Goal: Communication & Community: Ask a question

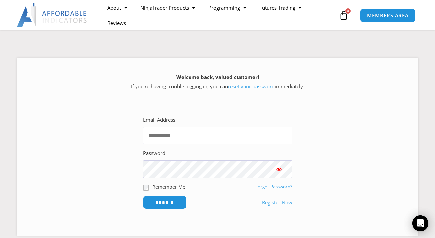
scroll to position [76, 0]
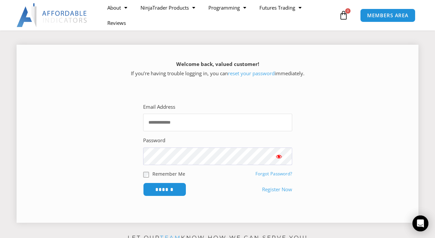
type input "**********"
click at [164, 188] on input "******" at bounding box center [164, 190] width 43 height 14
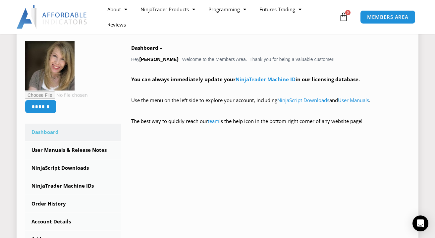
scroll to position [95, 0]
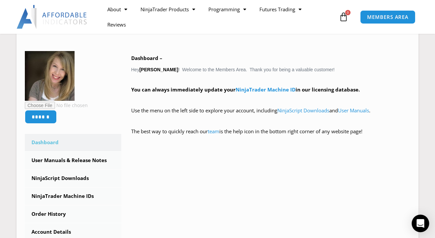
click at [421, 221] on icon "Open Intercom Messenger" at bounding box center [420, 223] width 8 height 9
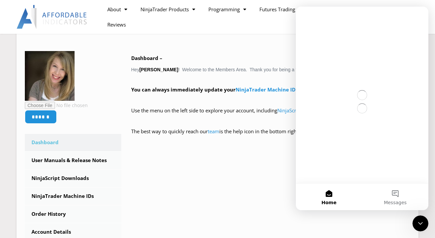
scroll to position [0, 0]
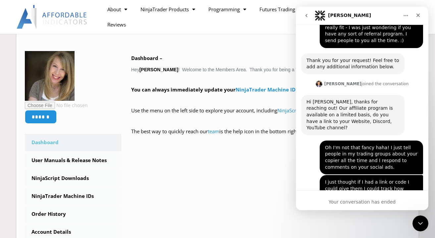
scroll to position [483, 0]
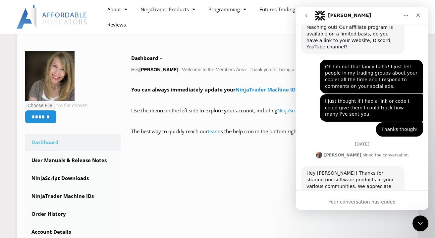
click at [338, 200] on div "Your conversation has ended" at bounding box center [362, 201] width 133 height 7
click at [308, 16] on icon "go back" at bounding box center [306, 15] width 5 height 5
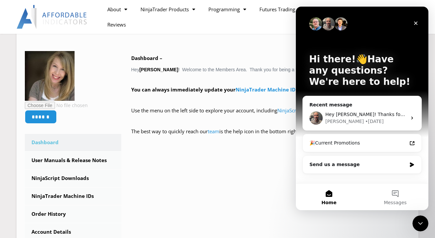
scroll to position [0, 0]
click at [340, 153] on div "Recent message Hey Tana! Thanks for sharing our software products in your vario…" at bounding box center [361, 136] width 119 height 81
click at [339, 163] on div "Send us a message" at bounding box center [357, 164] width 97 height 7
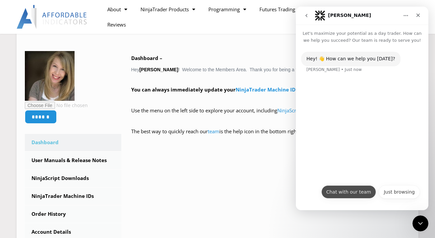
click at [358, 193] on button "Chat with our team" at bounding box center [348, 191] width 55 height 13
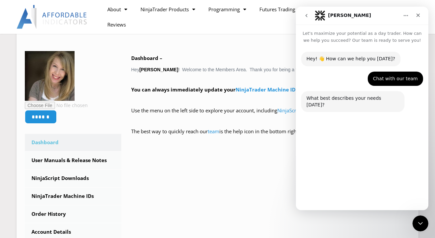
click at [346, 174] on button "Technical Support" at bounding box center [341, 175] width 51 height 13
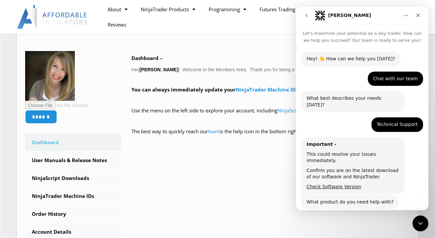
scroll to position [37, 0]
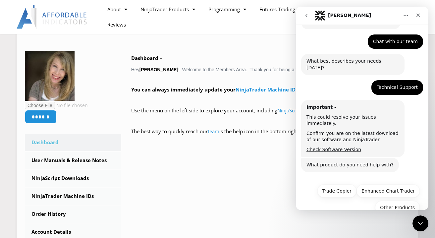
click at [334, 160] on div "Hey! 👋 How can we help you today? Solomon • Just now Chat with our team Tana • …" at bounding box center [362, 97] width 122 height 165
click at [339, 147] on link "Check Software Version" at bounding box center [333, 149] width 55 height 5
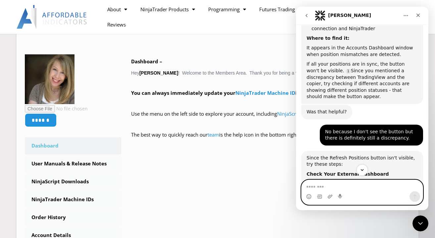
scroll to position [968, 0]
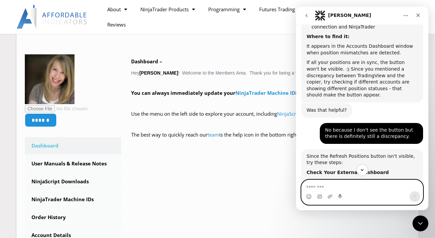
click at [337, 185] on textarea "Message…" at bounding box center [362, 185] width 121 height 11
type textarea "*"
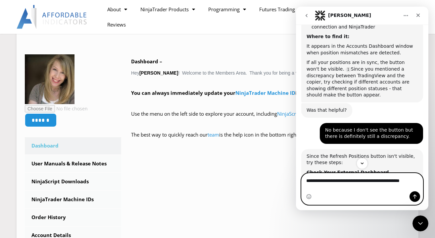
type textarea "**********"
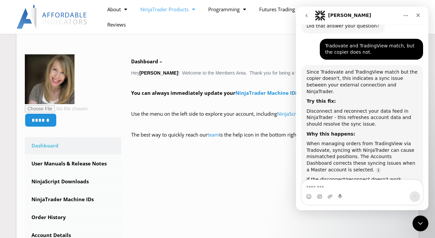
scroll to position [1263, 0]
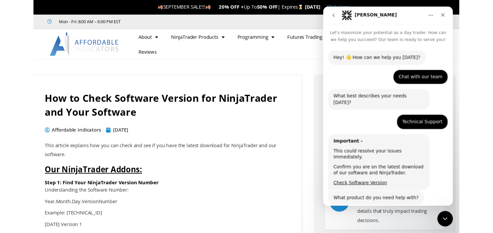
scroll to position [37, 0]
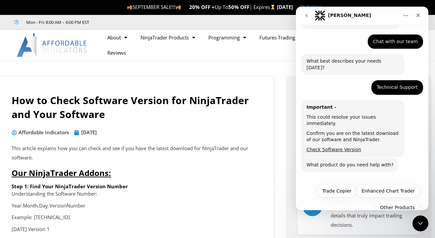
click at [161, 184] on h6 "Step 1: Find Your NinjaTrader Version Number" at bounding box center [137, 186] width 250 height 6
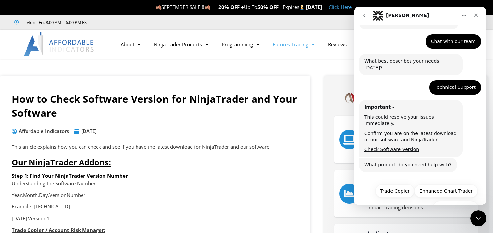
scroll to position [42, 0]
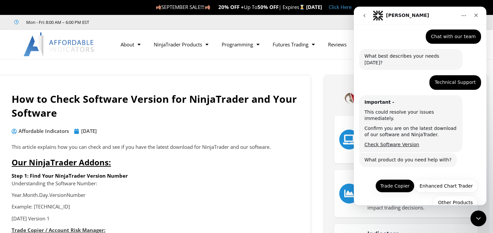
click at [390, 179] on button "Trade Copier" at bounding box center [394, 185] width 39 height 13
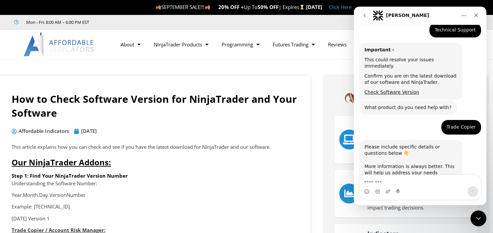
scroll to position [97, 0]
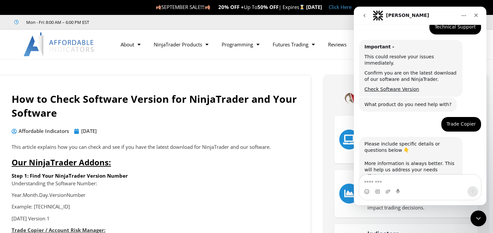
click at [384, 176] on textarea "Message…" at bounding box center [419, 180] width 121 height 11
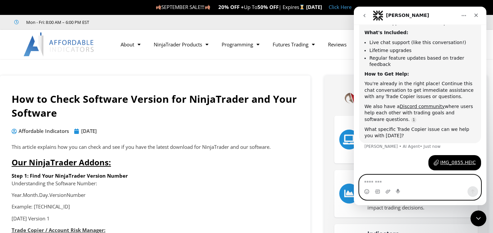
scroll to position [287, 0]
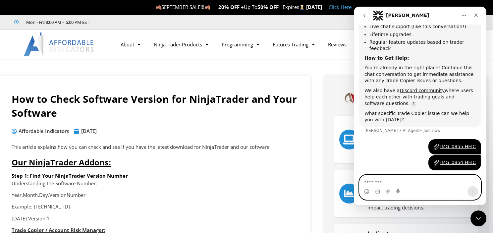
click at [434, 181] on textarea "Message…" at bounding box center [419, 180] width 121 height 11
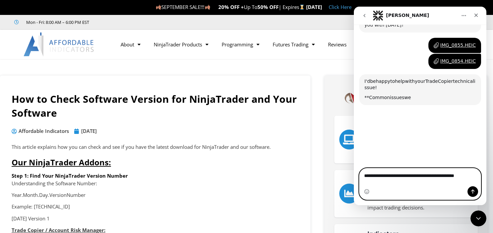
scroll to position [382, 0]
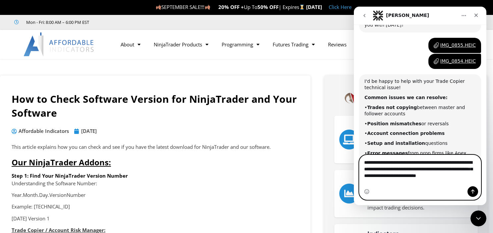
type textarea "**********"
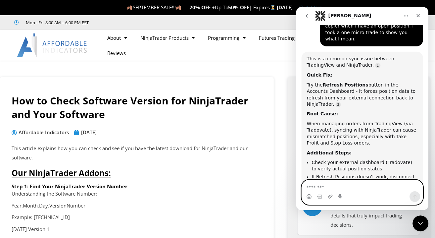
scroll to position [669, 0]
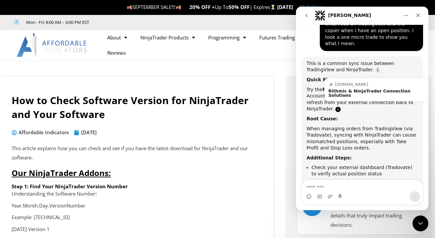
click at [341, 107] on link "Source reference 135038539:" at bounding box center [338, 109] width 5 height 5
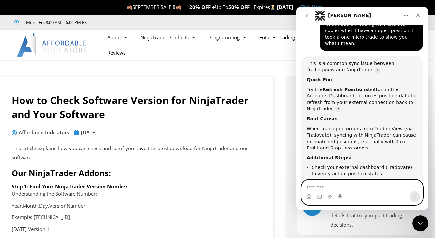
click at [351, 184] on textarea "Message…" at bounding box center [362, 185] width 121 height 11
type textarea "**********"
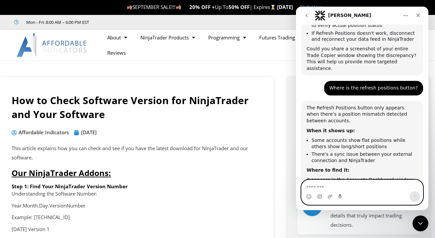
scroll to position [834, 0]
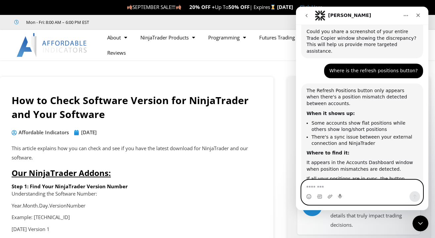
click at [353, 187] on textarea "Message…" at bounding box center [362, 185] width 121 height 11
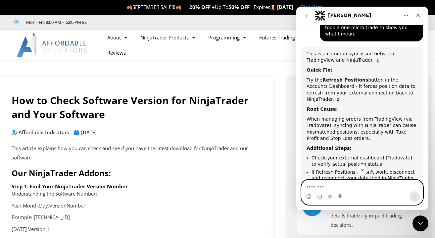
scroll to position [679, 0]
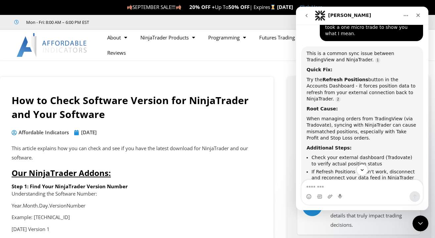
click at [347, 194] on div "Intercom messenger" at bounding box center [362, 196] width 121 height 11
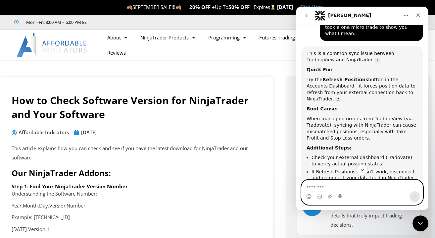
click at [355, 190] on textarea "Message…" at bounding box center [362, 185] width 121 height 11
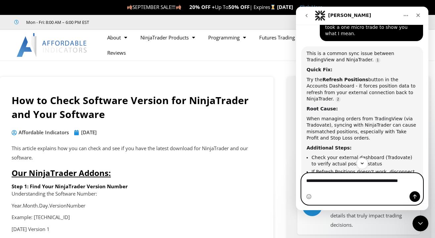
scroll to position [0, 0]
type textarea "**********"
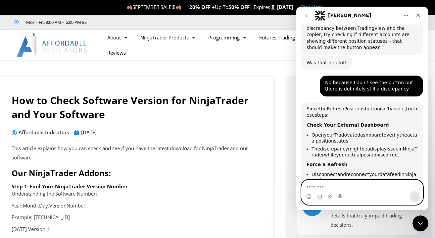
scroll to position [1003, 0]
